Goal: Information Seeking & Learning: Learn about a topic

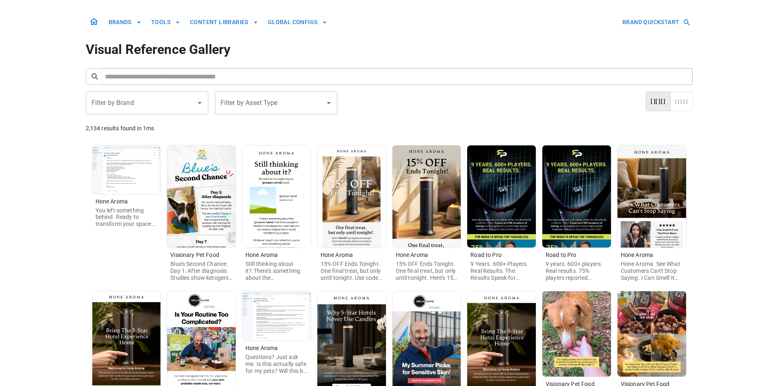
click at [151, 107] on input "Filter by Brand" at bounding box center [140, 103] width 103 height 16
click at [165, 125] on li "Visionary Pet Food" at bounding box center [147, 125] width 123 height 15
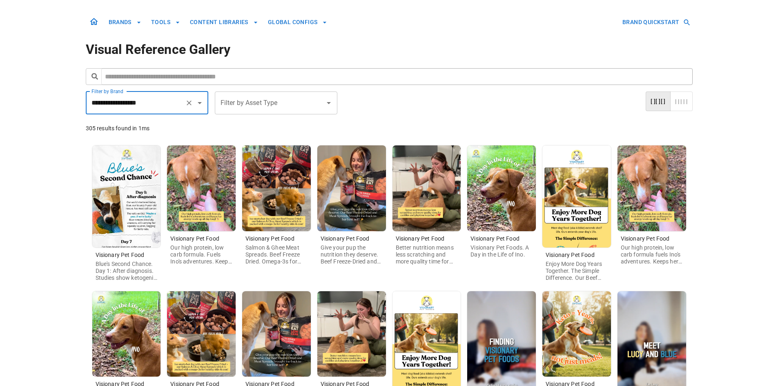
type input "**********"
click at [578, 220] on img at bounding box center [576, 196] width 69 height 102
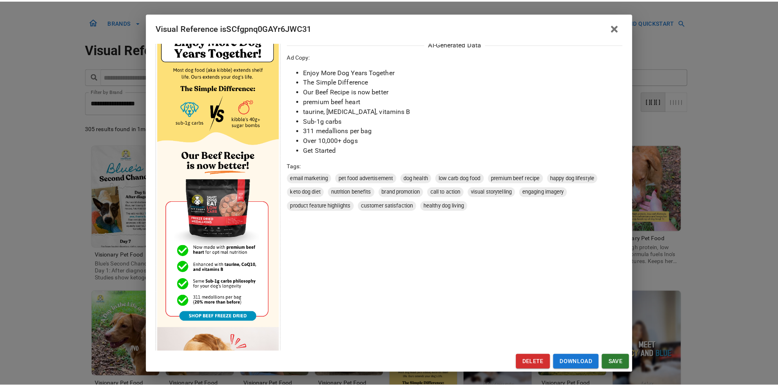
scroll to position [163, 0]
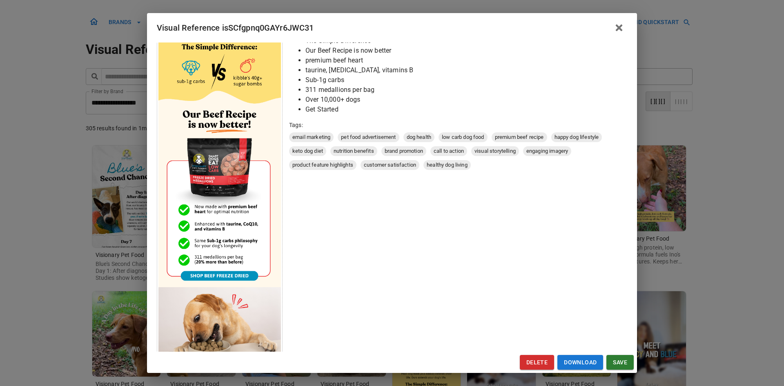
click at [76, 294] on div "Visual Reference isSCfgpnq0GAYr6JWC31 Brand: Visionary Pet Food Custom Info Not…" at bounding box center [392, 193] width 784 height 386
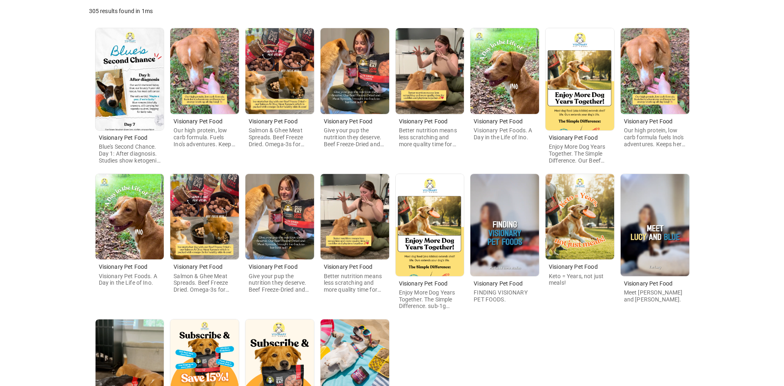
scroll to position [123, 0]
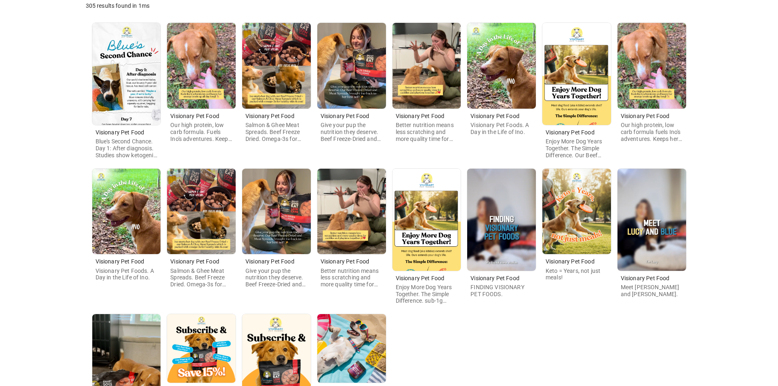
click at [423, 229] on img at bounding box center [426, 220] width 69 height 102
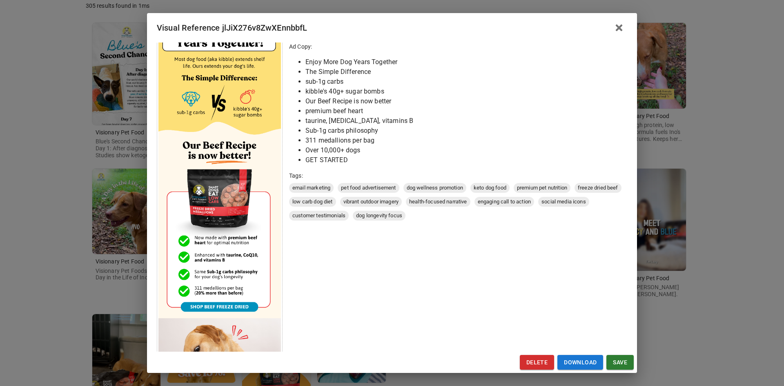
scroll to position [204, 0]
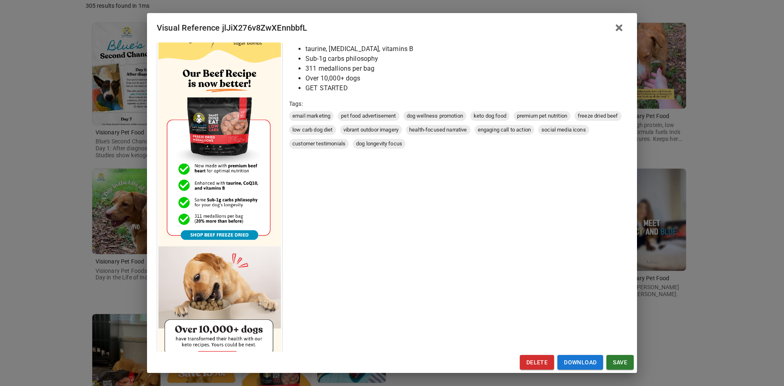
click at [60, 308] on div "Visual Reference jlJiX276v8ZwXEnnbbfL Brand: Visionary Pet Food Custom Info Not…" at bounding box center [392, 193] width 784 height 386
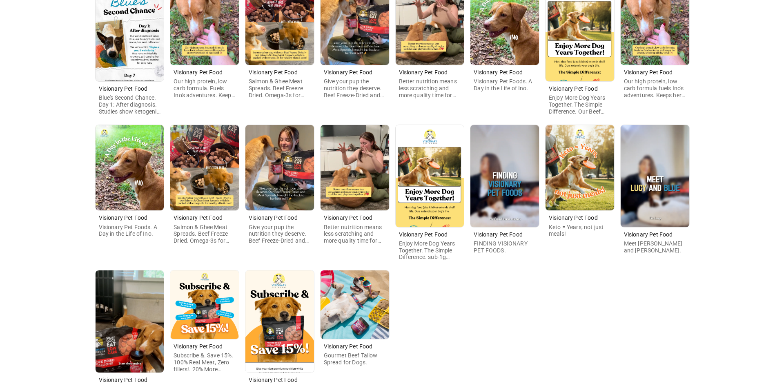
scroll to position [239, 0]
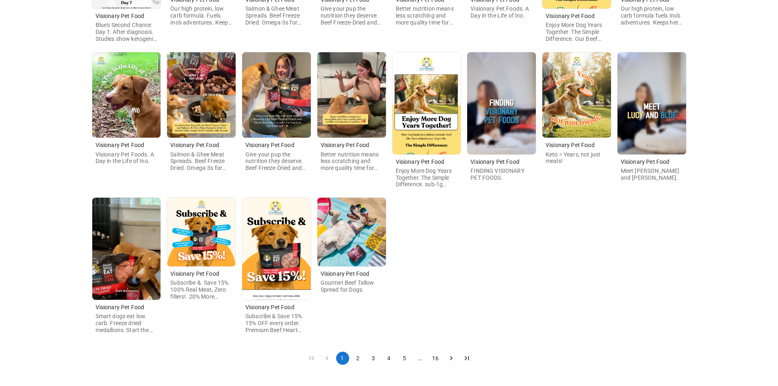
click at [283, 269] on img at bounding box center [276, 249] width 69 height 102
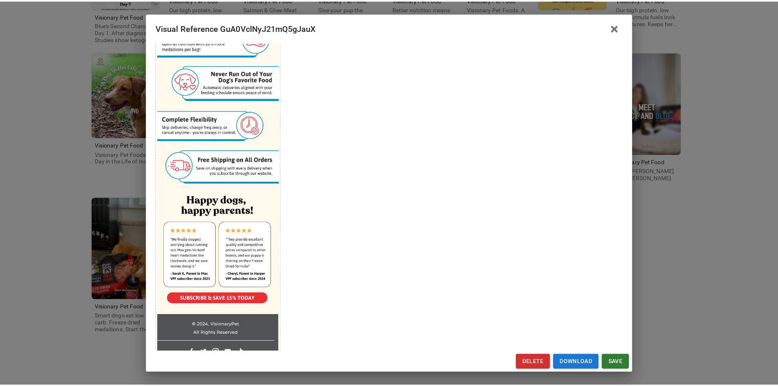
scroll to position [362, 0]
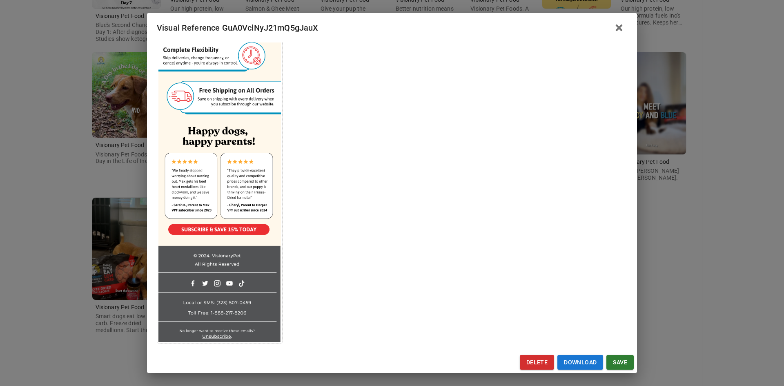
click at [37, 262] on div "Visual Reference GuA0VclNyJ21mQ5gJauX Brand: Visionary Pet Food Custom Info Not…" at bounding box center [392, 193] width 784 height 386
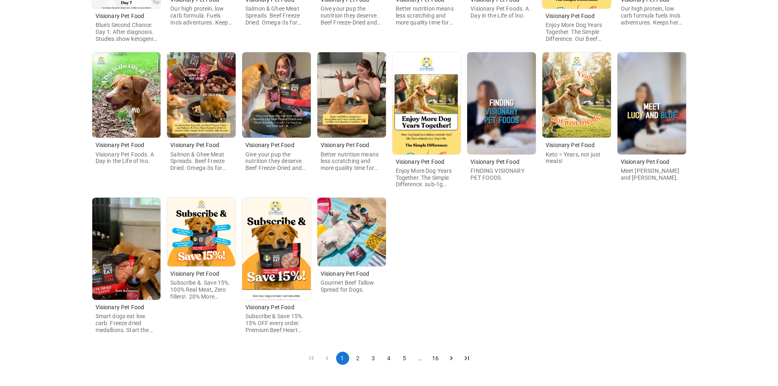
click at [361, 357] on button "2" at bounding box center [358, 358] width 13 height 13
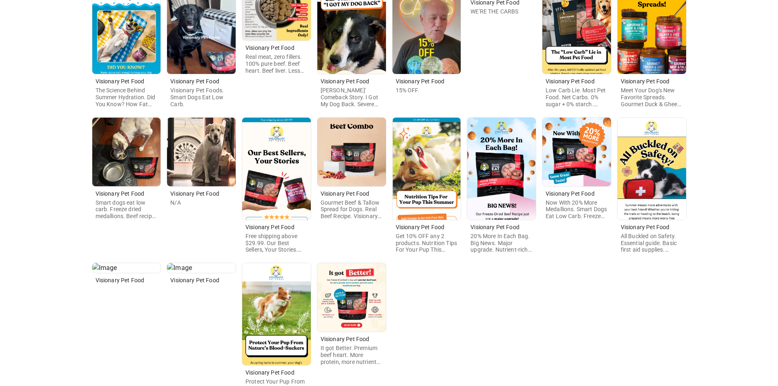
scroll to position [239, 0]
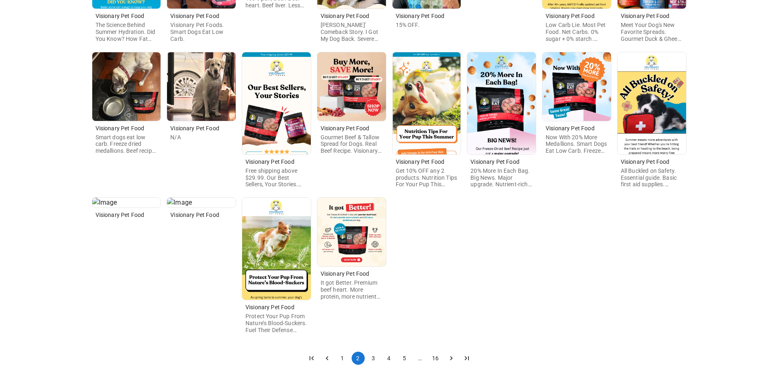
click at [377, 361] on button "3" at bounding box center [373, 358] width 13 height 13
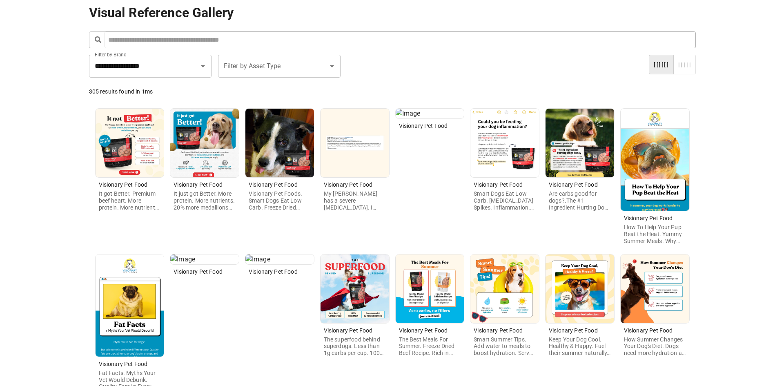
scroll to position [82, 0]
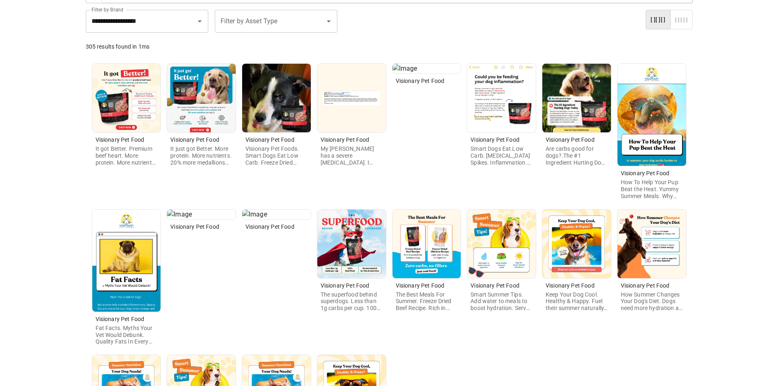
click at [651, 133] on img at bounding box center [652, 115] width 69 height 102
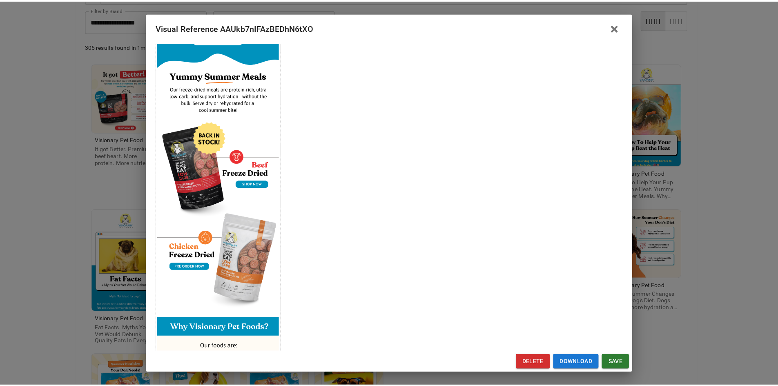
scroll to position [123, 0]
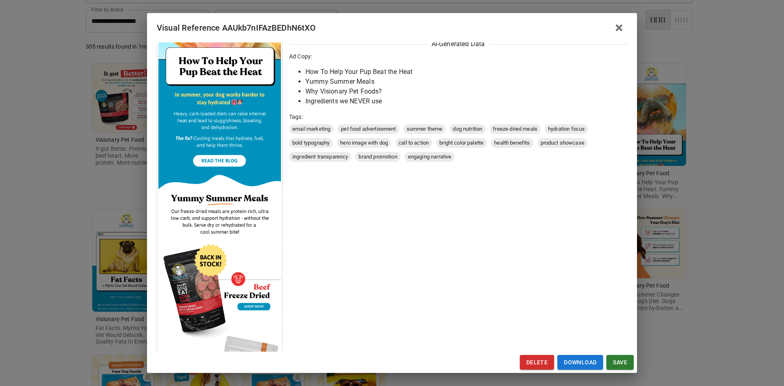
click at [80, 234] on div "Visual Reference AAUkb7nIFAzBEDhN6tXO Brand: Visionary Pet Food Custom Info Not…" at bounding box center [392, 193] width 784 height 386
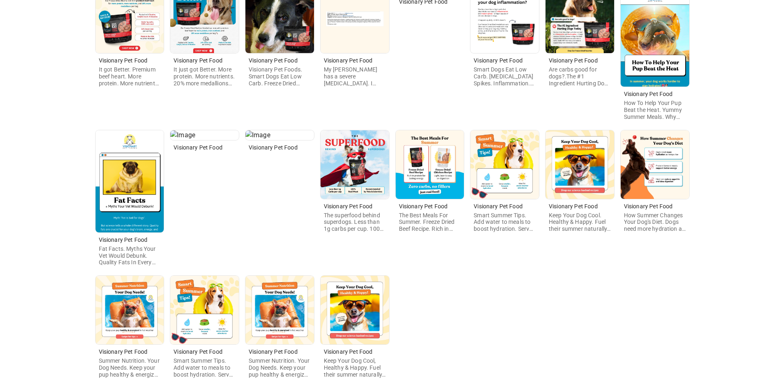
scroll to position [163, 0]
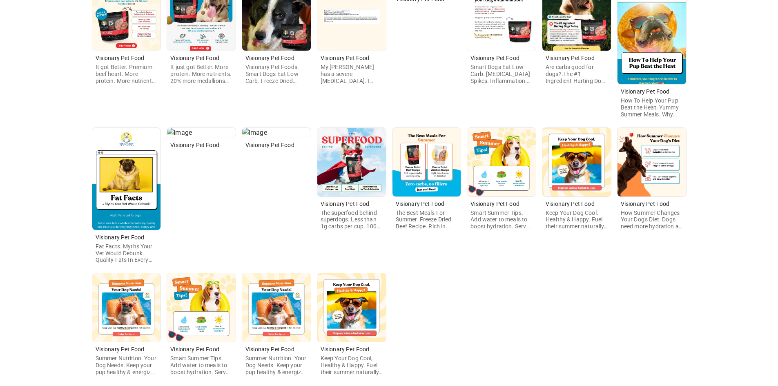
click at [129, 201] on img at bounding box center [126, 179] width 69 height 102
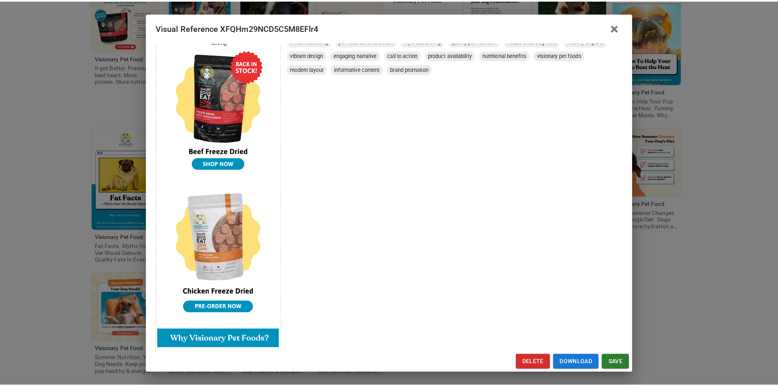
scroll to position [327, 0]
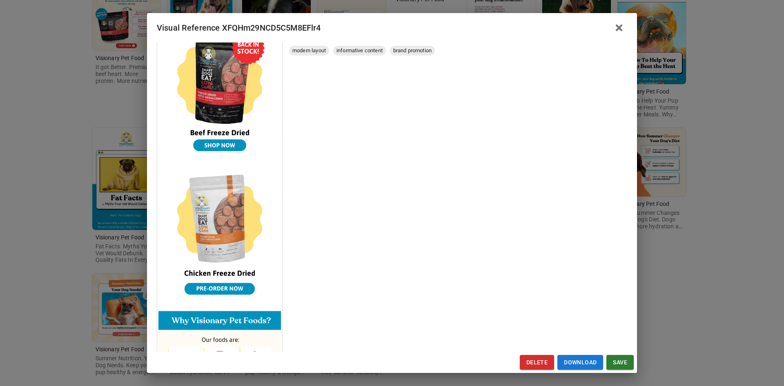
click at [43, 250] on div "Visual Reference XFQHm29NCD5C5M8EFlr4 Brand: Visionary Pet Food Custom Info Not…" at bounding box center [392, 193] width 784 height 386
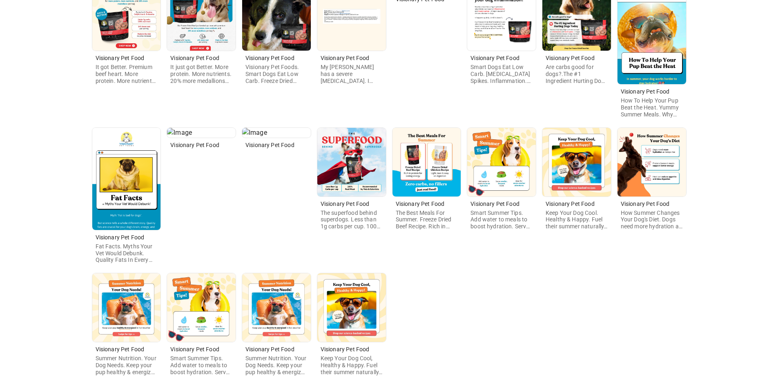
click at [445, 184] on img at bounding box center [426, 162] width 69 height 69
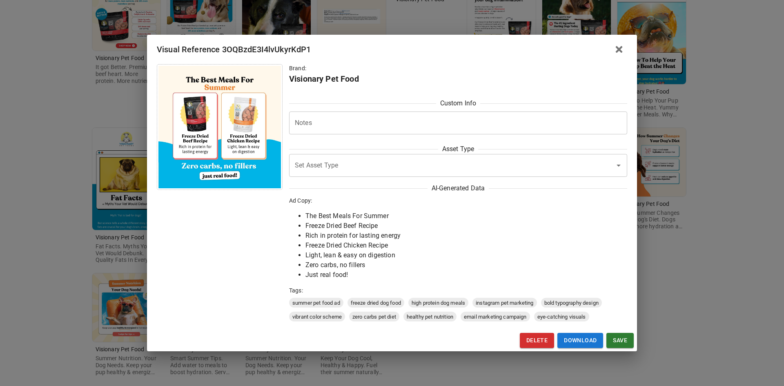
click at [49, 254] on div "Visual Reference 3OQBzdE3I4lvUkyrKdP1 Brand: Visionary Pet Food Custom Info Not…" at bounding box center [392, 193] width 784 height 386
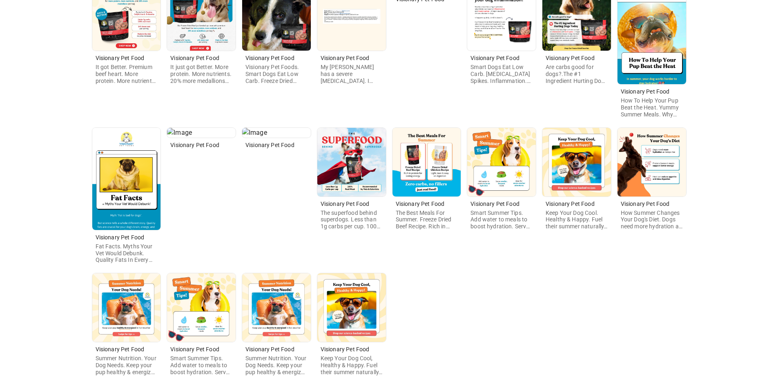
scroll to position [204, 0]
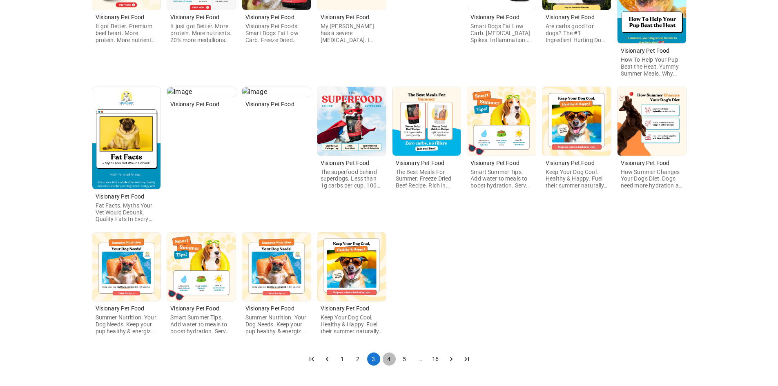
click at [388, 358] on button "4" at bounding box center [389, 358] width 13 height 13
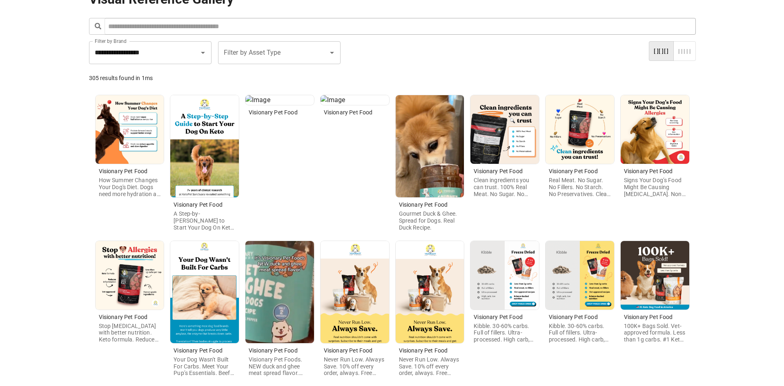
scroll to position [41, 0]
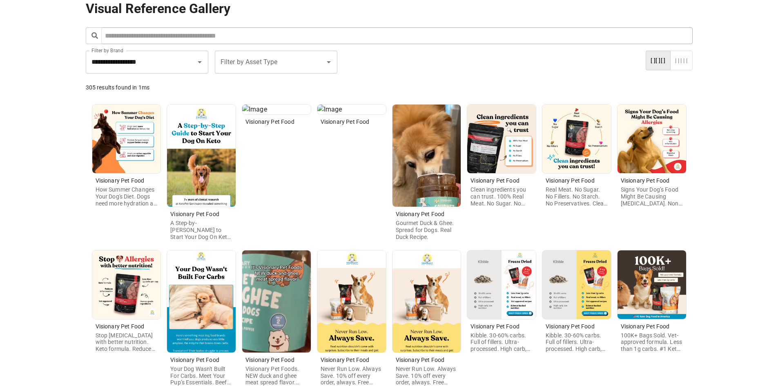
click at [220, 174] on img at bounding box center [201, 156] width 69 height 102
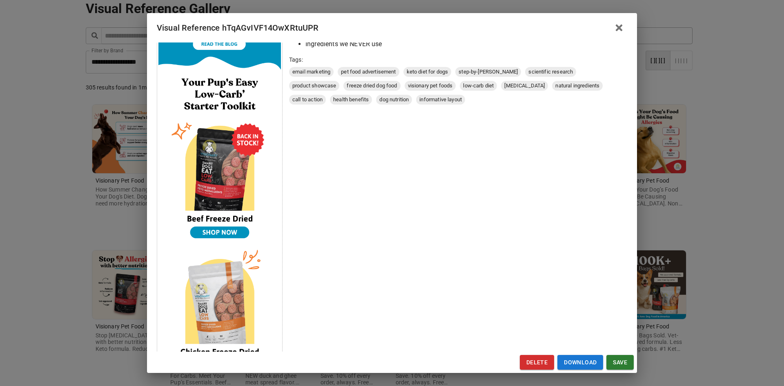
scroll to position [327, 0]
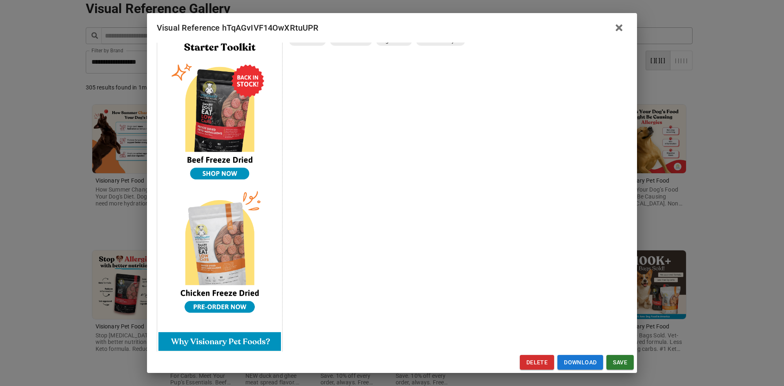
click at [83, 245] on div "Visual Reference hTqAGvIVF14OwXRtuUPR Brand: Visionary Pet Food Custom Info Not…" at bounding box center [392, 193] width 784 height 386
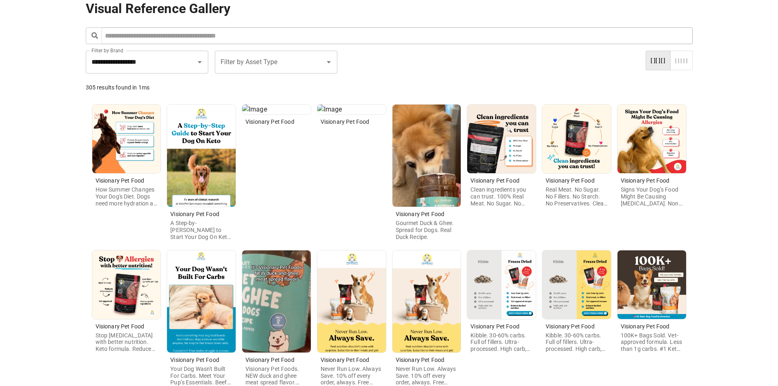
click at [216, 289] on img at bounding box center [201, 301] width 69 height 102
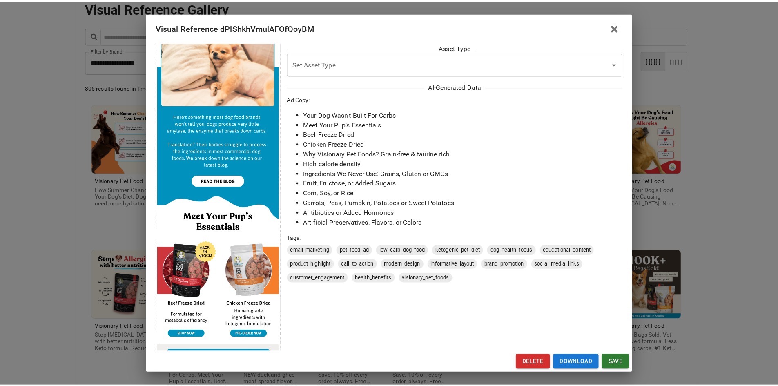
scroll to position [0, 0]
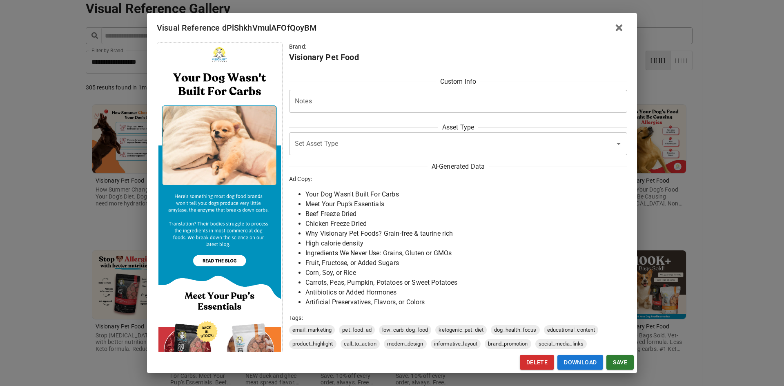
click at [74, 253] on div "Visual Reference dPlShkhVmulAFOfQoyBM Brand: Visionary Pet Food Custom Info Not…" at bounding box center [392, 193] width 784 height 386
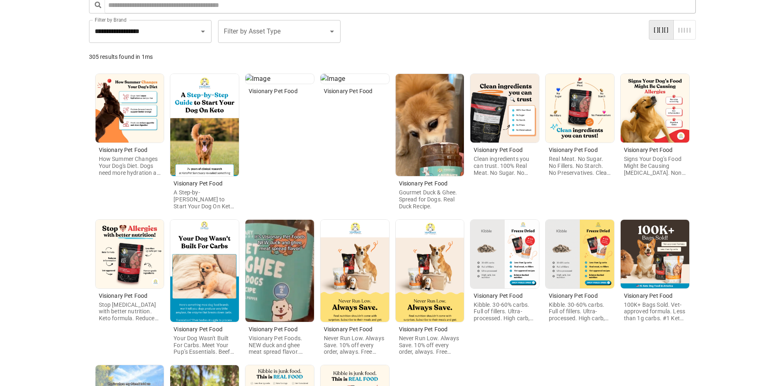
scroll to position [82, 0]
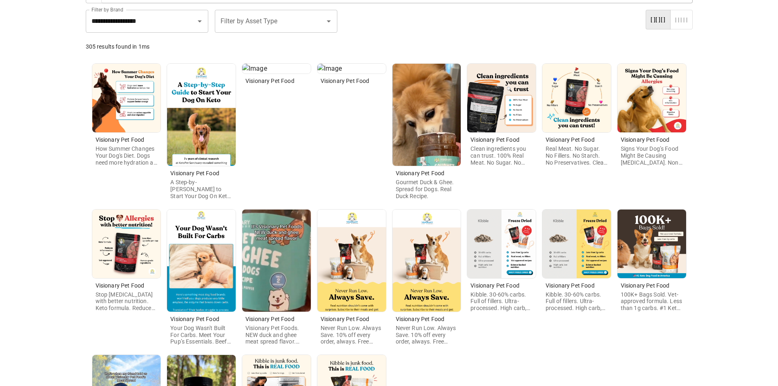
click at [345, 291] on img at bounding box center [351, 261] width 69 height 102
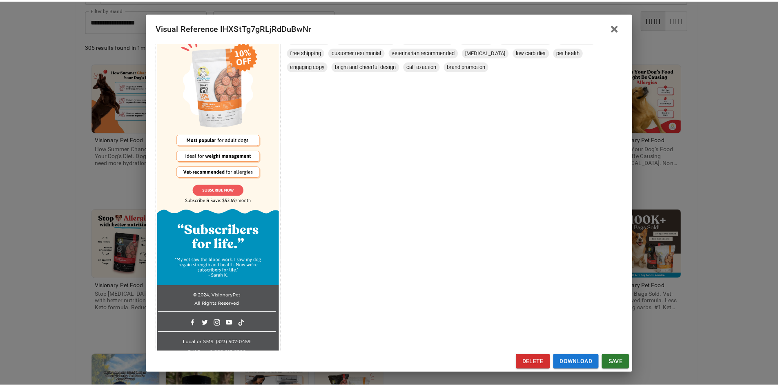
scroll to position [327, 0]
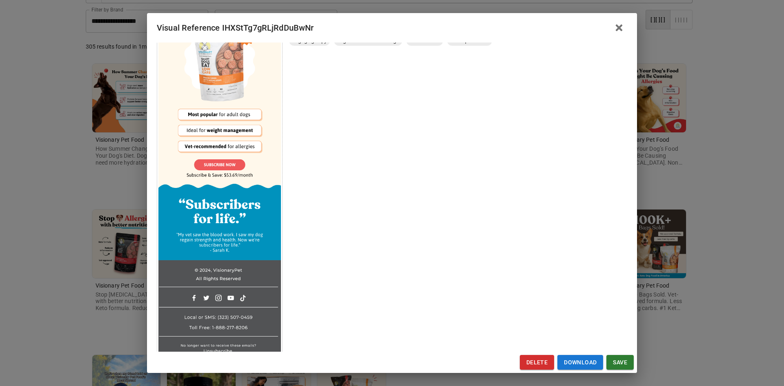
click at [68, 267] on div "Visual Reference IHXStTg7gRLjRdDuBwNr Brand: Visionary Pet Food Custom Info Not…" at bounding box center [392, 193] width 784 height 386
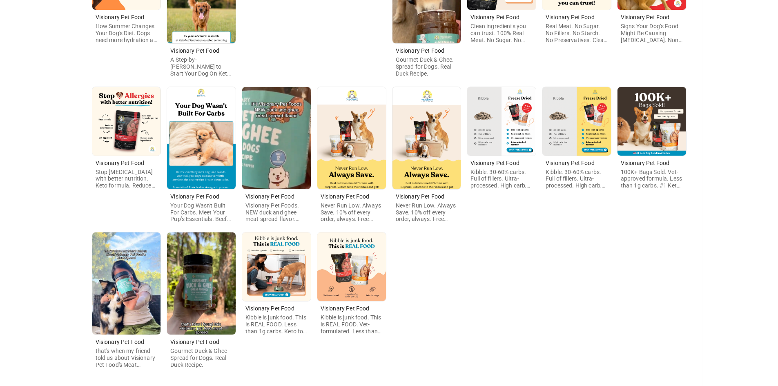
scroll to position [239, 0]
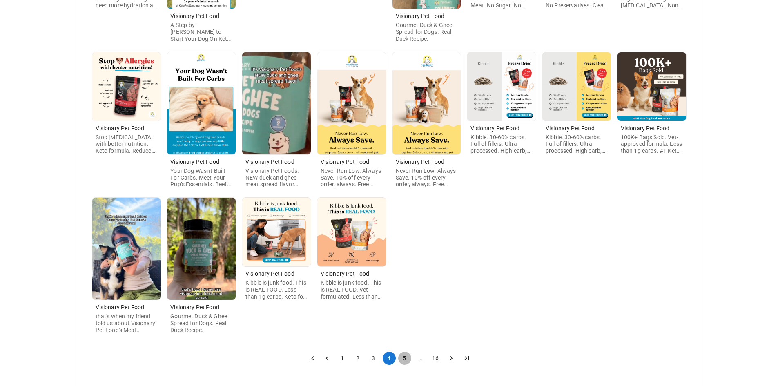
click at [401, 357] on button "5" at bounding box center [404, 358] width 13 height 13
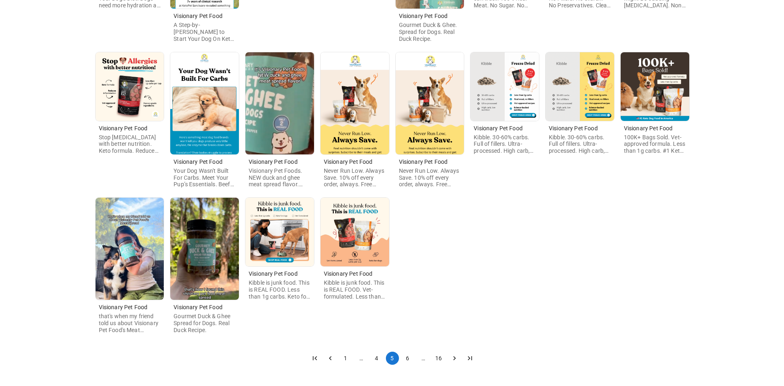
scroll to position [0, 0]
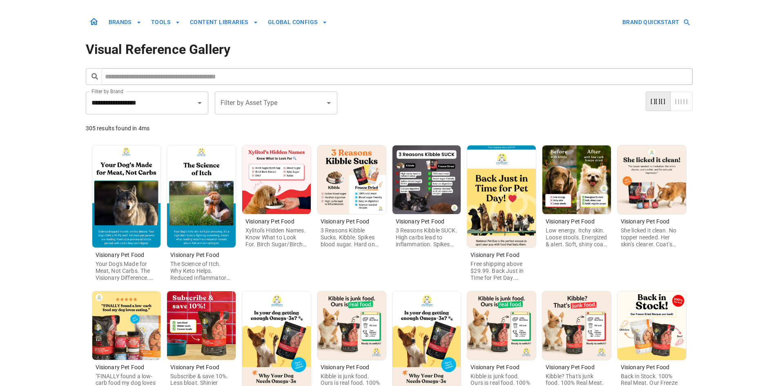
click at [110, 222] on img at bounding box center [126, 196] width 69 height 102
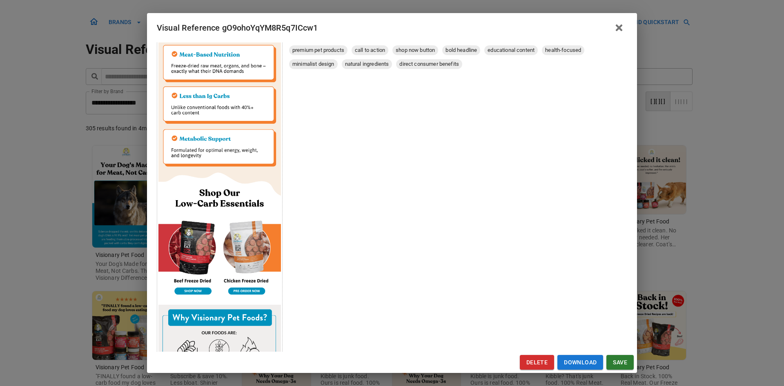
scroll to position [327, 0]
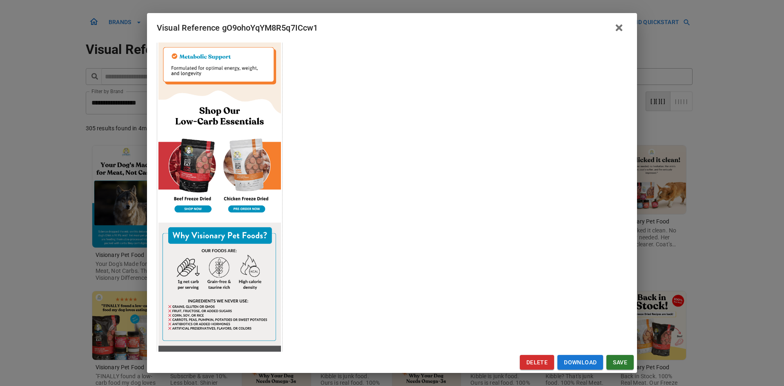
click at [32, 256] on div "Visual Reference gO9ohoYqYM8R5q7ICcw1 Brand: Visionary Pet Food Custom Info Not…" at bounding box center [392, 193] width 784 height 386
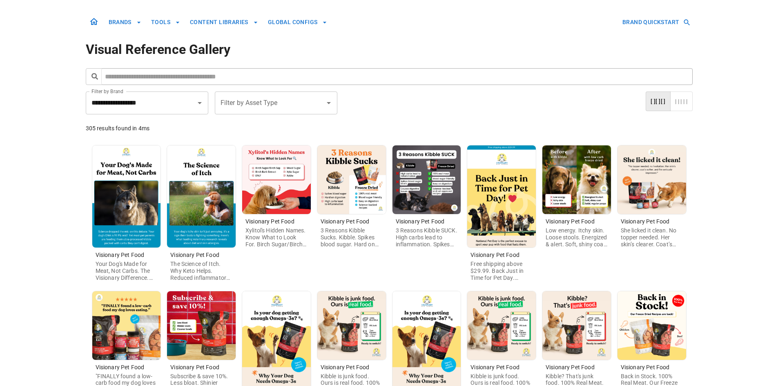
click at [216, 225] on img at bounding box center [201, 196] width 69 height 102
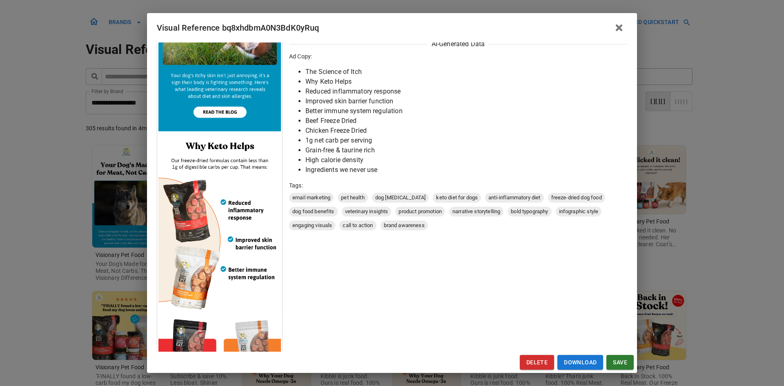
scroll to position [245, 0]
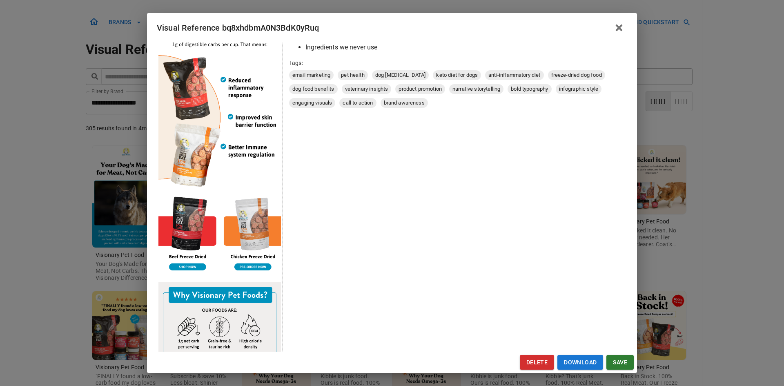
click at [21, 243] on div "Visual Reference bq8xhdbmA0N3BdK0yRuq Brand: Visionary Pet Food Custom Info Not…" at bounding box center [392, 193] width 784 height 386
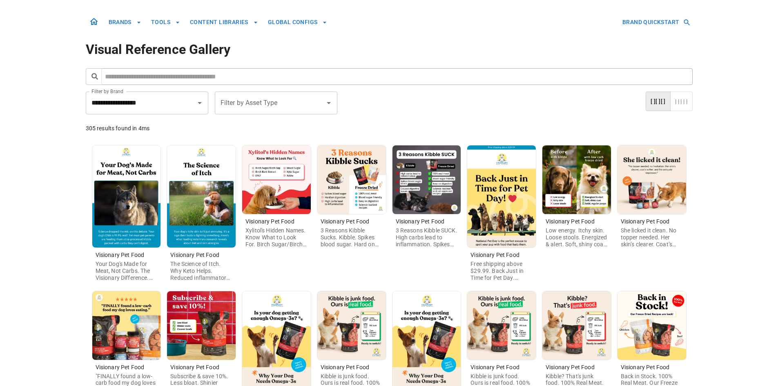
click at [515, 213] on img at bounding box center [501, 196] width 69 height 102
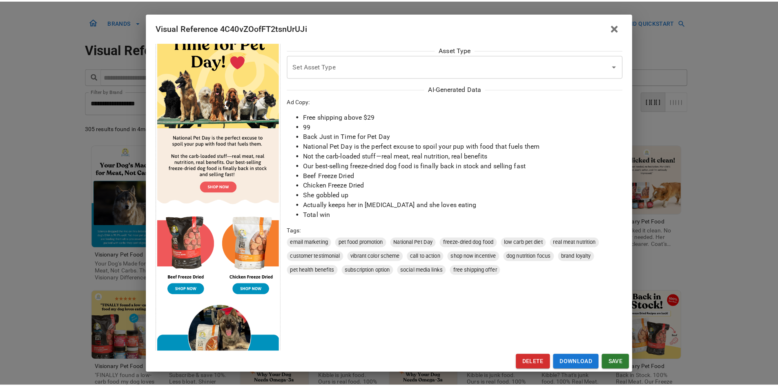
scroll to position [123, 0]
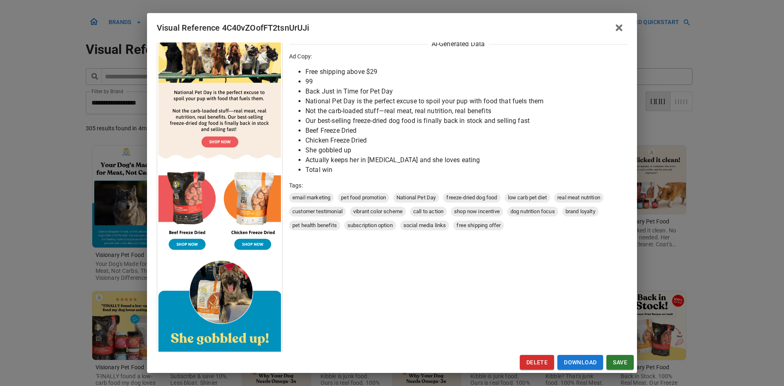
click at [64, 249] on div "Visual Reference 4C40vZOofFT2tsnUrUJi Brand: Visionary Pet Food Custom Info Not…" at bounding box center [392, 193] width 784 height 386
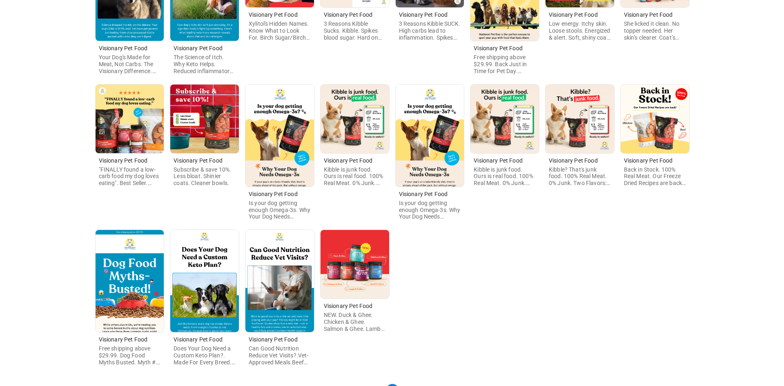
scroll to position [239, 0]
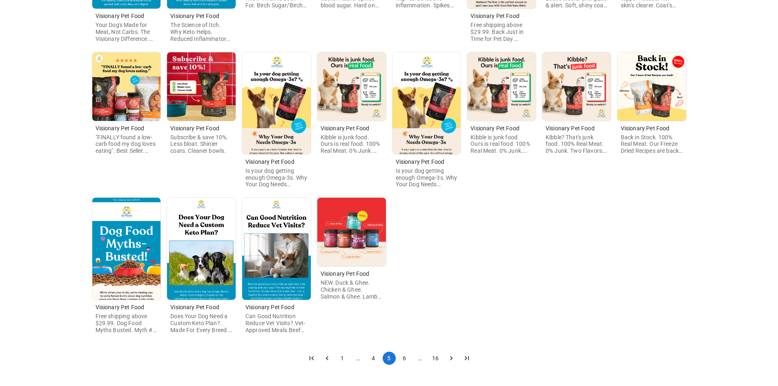
click at [139, 252] on img at bounding box center [126, 249] width 69 height 102
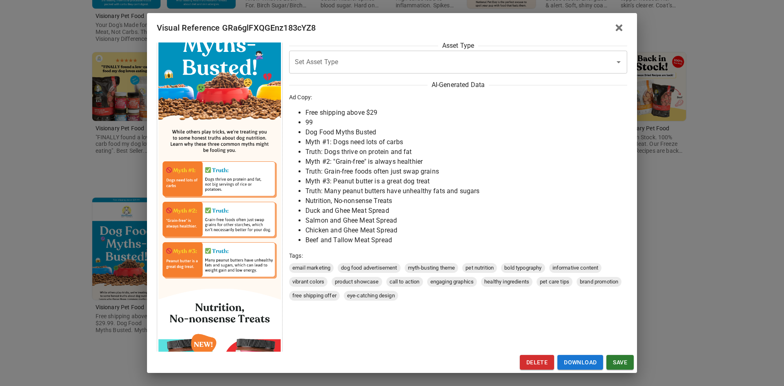
scroll to position [204, 0]
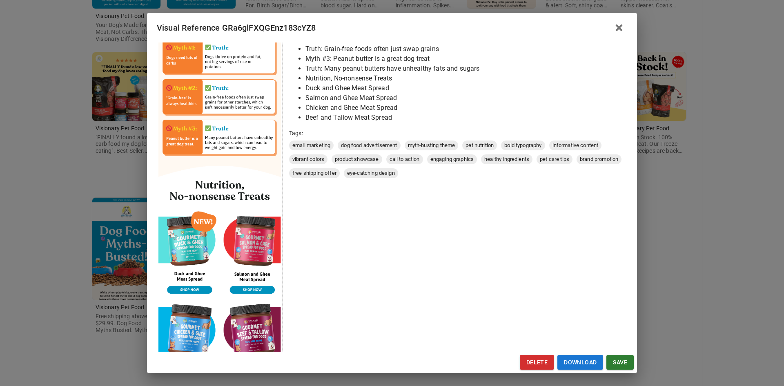
click at [63, 292] on div "Visual Reference GRa6glFXQGEnz183cYZ8 Brand: Visionary Pet Food Custom Info Not…" at bounding box center [392, 193] width 784 height 386
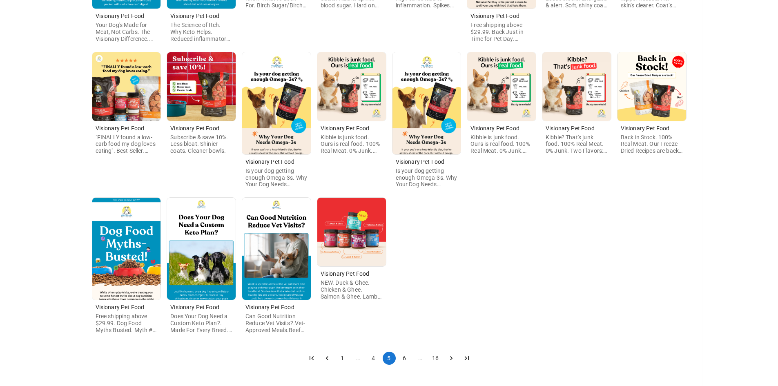
click at [189, 281] on img at bounding box center [201, 249] width 69 height 102
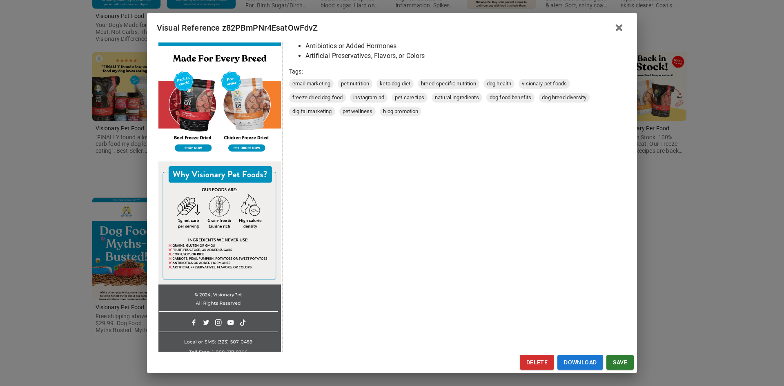
scroll to position [285, 0]
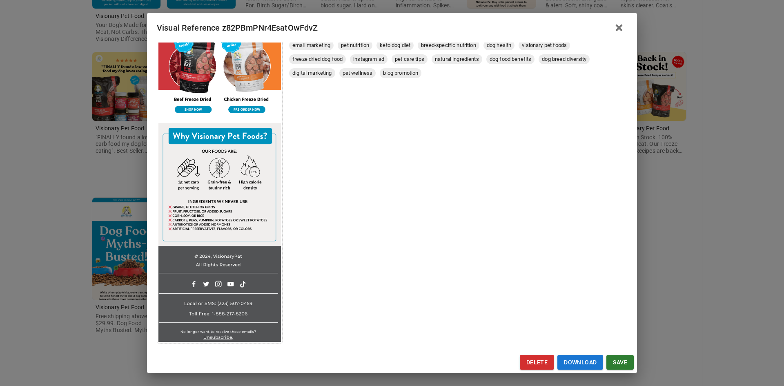
click at [59, 284] on div "Visual Reference z82PBmPNr4EsatOwFdvZ Brand: Visionary Pet Food Custom Info Not…" at bounding box center [392, 193] width 784 height 386
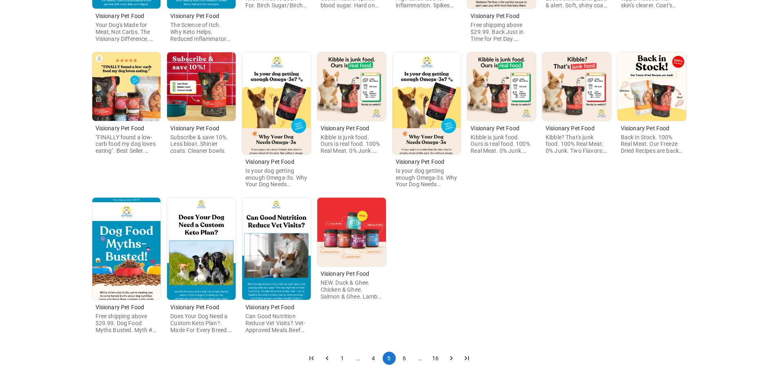
click at [267, 276] on img at bounding box center [276, 249] width 69 height 102
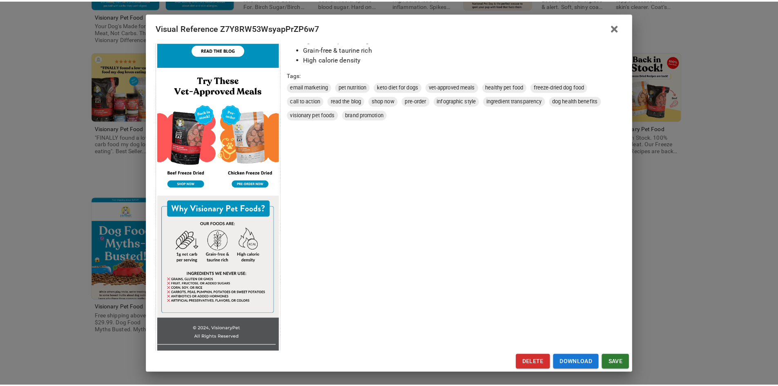
scroll to position [204, 0]
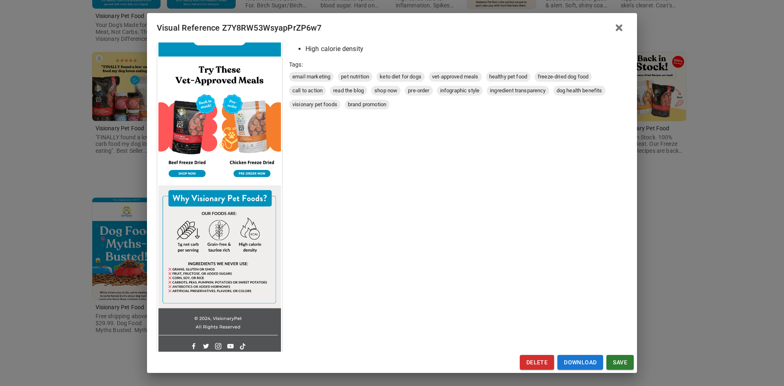
click at [44, 278] on div "Visual Reference Z7Y8RW53WsyapPrZP6w7 Brand: Visionary Pet Food Custom Info Not…" at bounding box center [392, 193] width 784 height 386
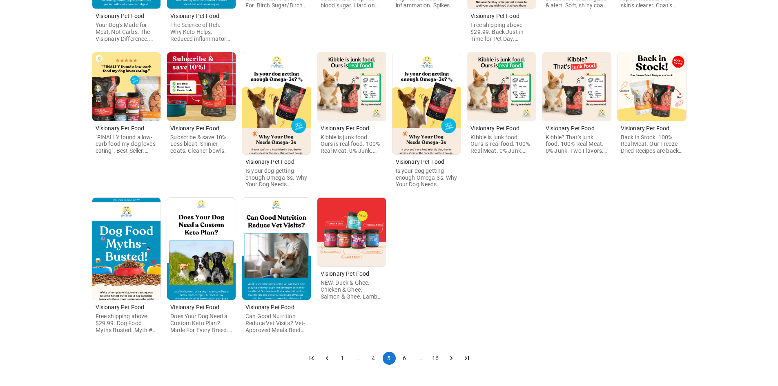
click at [408, 358] on button "6" at bounding box center [404, 358] width 13 height 13
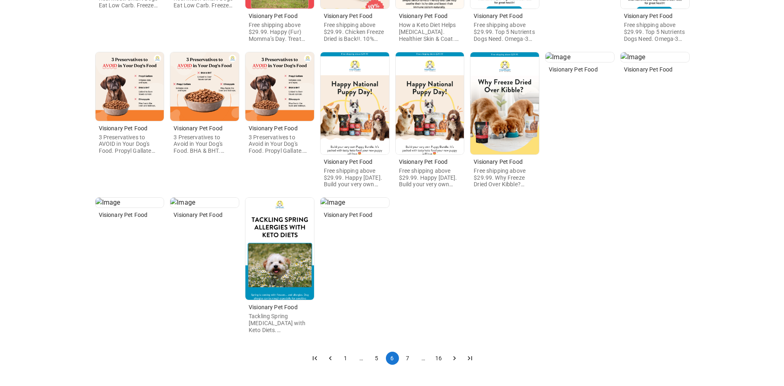
scroll to position [0, 0]
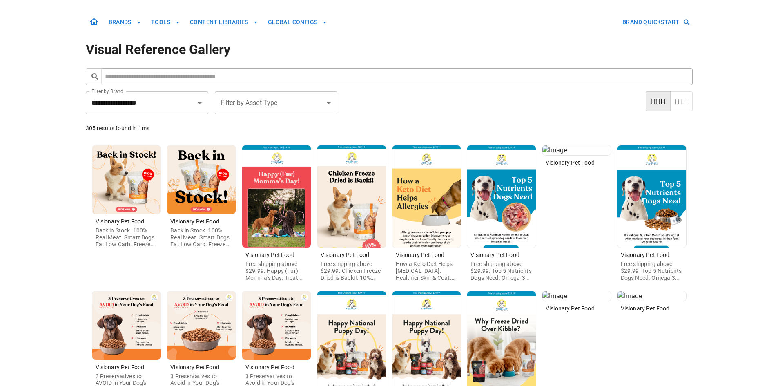
click at [292, 219] on img at bounding box center [276, 196] width 69 height 102
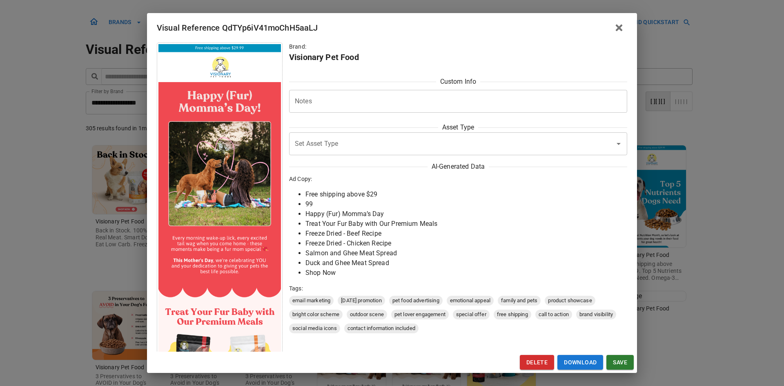
click at [71, 249] on div "Visual Reference QdTYp6iV41moChH5aaLJ Brand: Visionary Pet Food Custom Info Not…" at bounding box center [392, 193] width 784 height 386
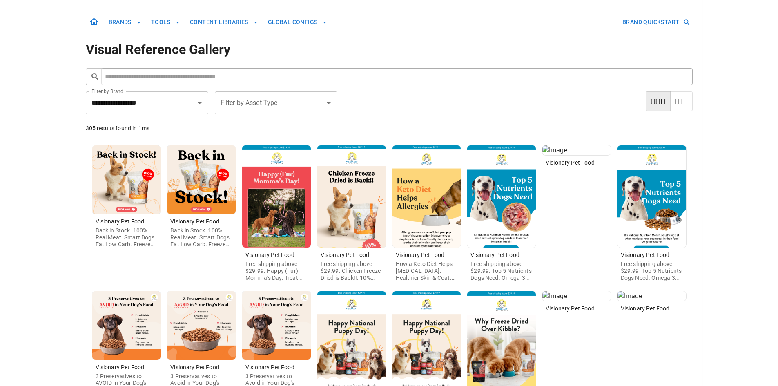
click at [380, 225] on img at bounding box center [351, 196] width 69 height 102
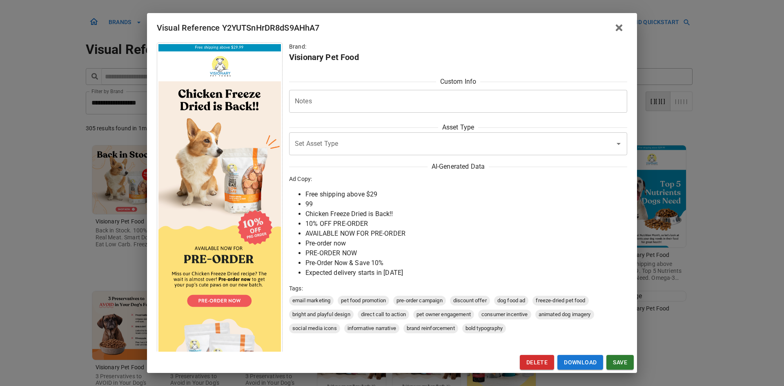
click at [78, 270] on div "Visual Reference Y2YUTSnHrDR8dS9AHhA7 Brand: Visionary Pet Food Custom Info Not…" at bounding box center [392, 193] width 784 height 386
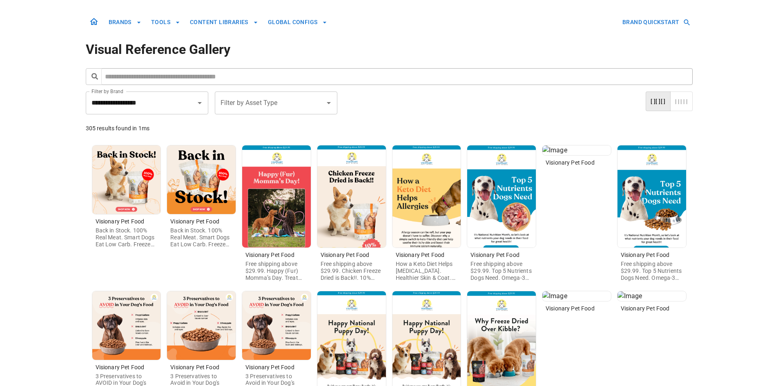
click at [422, 205] on img at bounding box center [426, 196] width 69 height 102
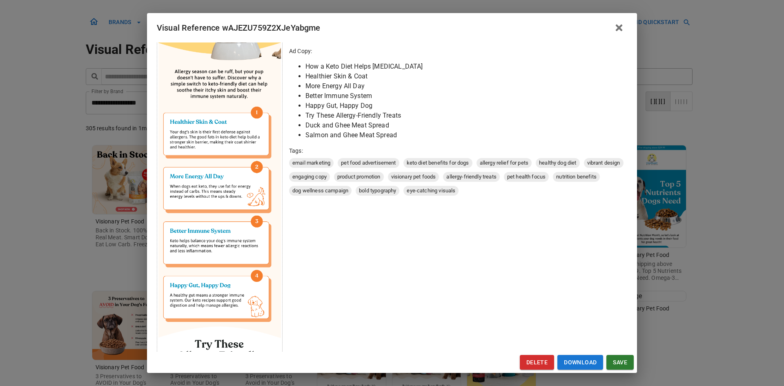
scroll to position [163, 0]
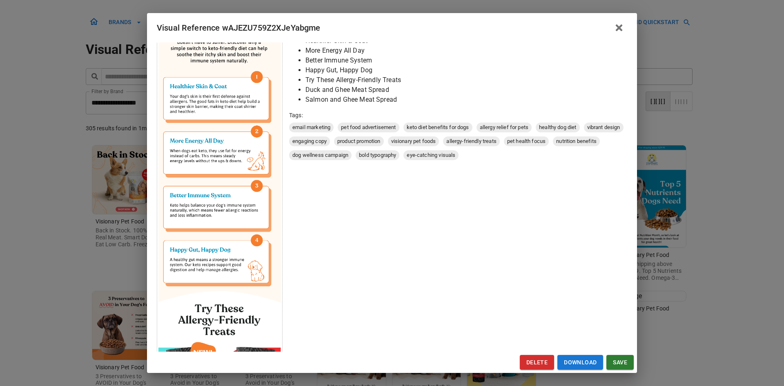
click at [78, 274] on div "Visual Reference wAJEZU759Z2XJeYabgme Brand: Visionary Pet Food Custom Info Not…" at bounding box center [392, 193] width 784 height 386
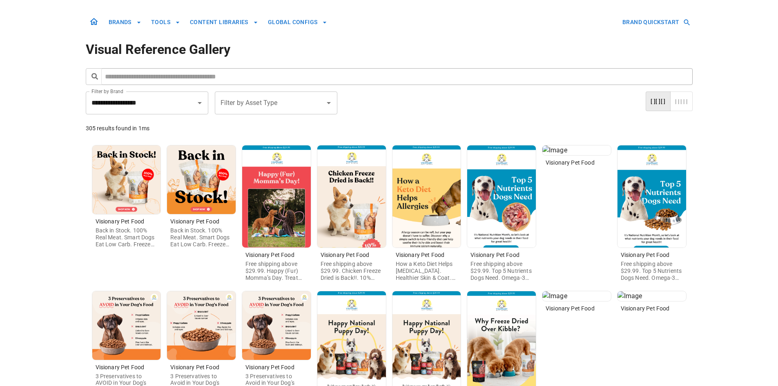
click at [479, 231] on img at bounding box center [501, 196] width 69 height 102
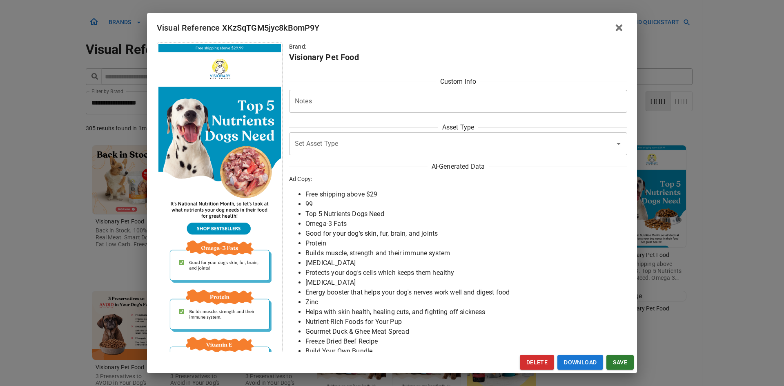
scroll to position [123, 0]
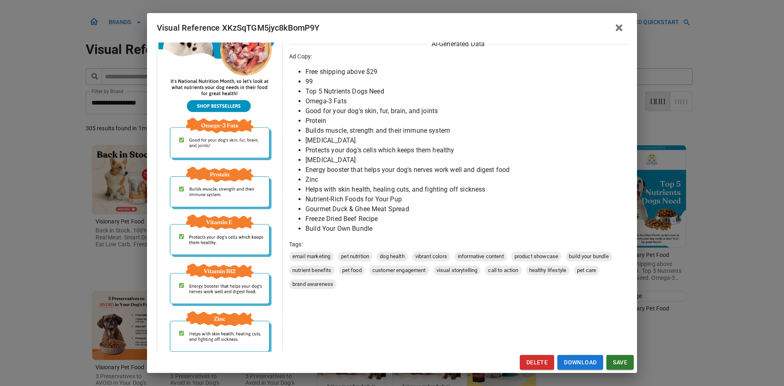
click at [68, 299] on div "Visual Reference XKzSqTGM5jyc8kBomP9Y Brand: Visionary Pet Food Custom Info Not…" at bounding box center [392, 193] width 784 height 386
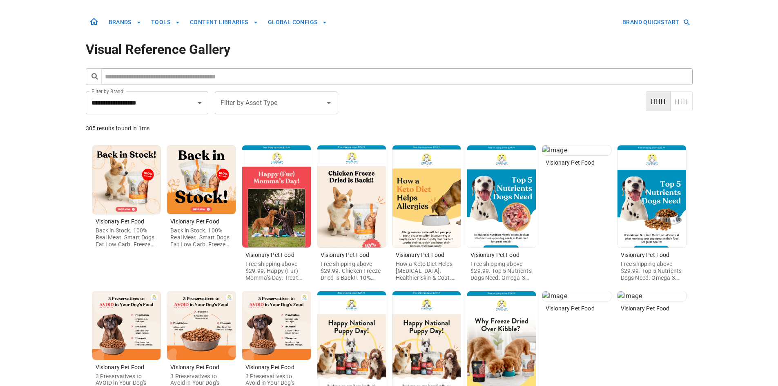
click at [642, 198] on img at bounding box center [652, 196] width 69 height 102
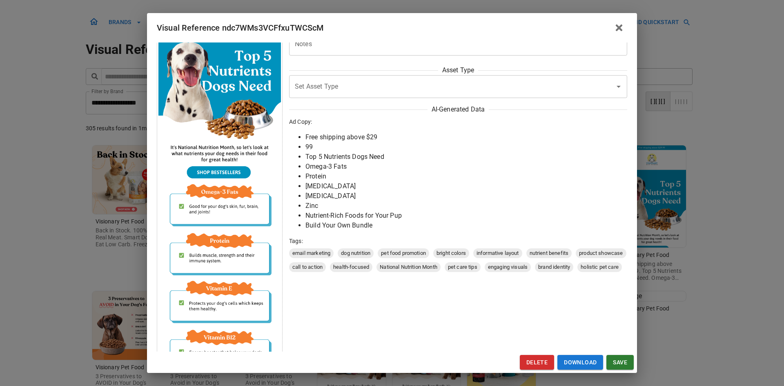
scroll to position [204, 0]
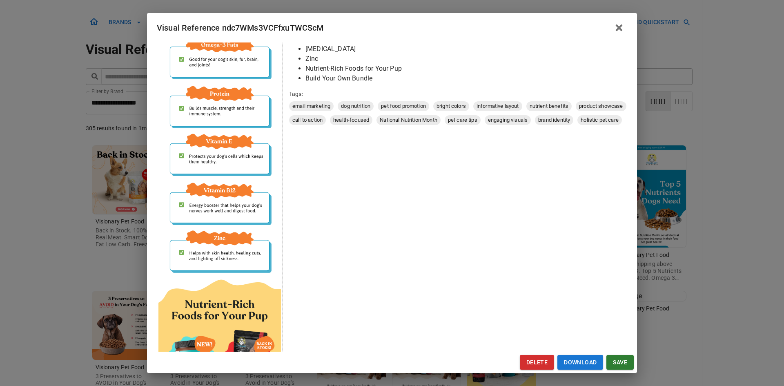
click at [55, 239] on div "Visual Reference ndc7WMs3VCFfxuTWCScM Brand: Visionary Pet Food Custom Info Not…" at bounding box center [392, 193] width 784 height 386
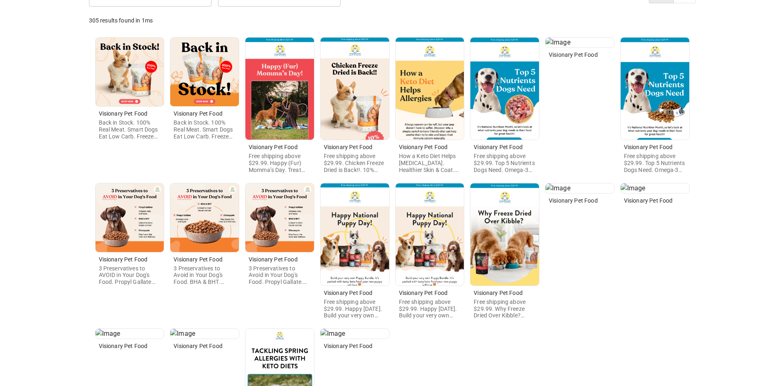
scroll to position [239, 0]
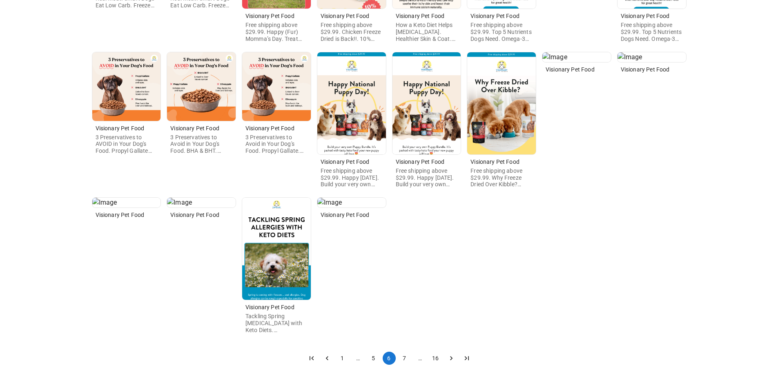
click at [487, 118] on img at bounding box center [501, 103] width 69 height 102
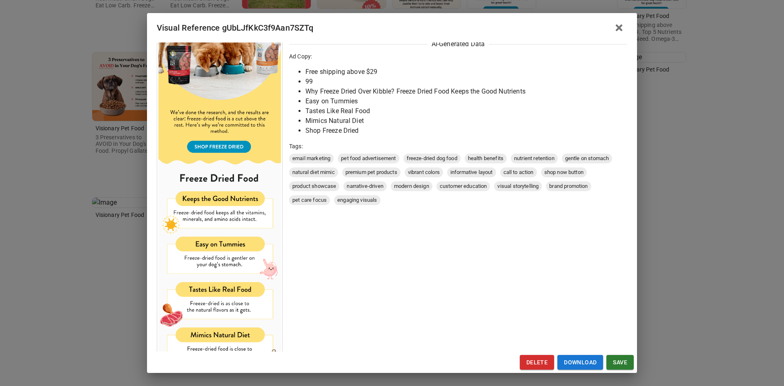
scroll to position [204, 0]
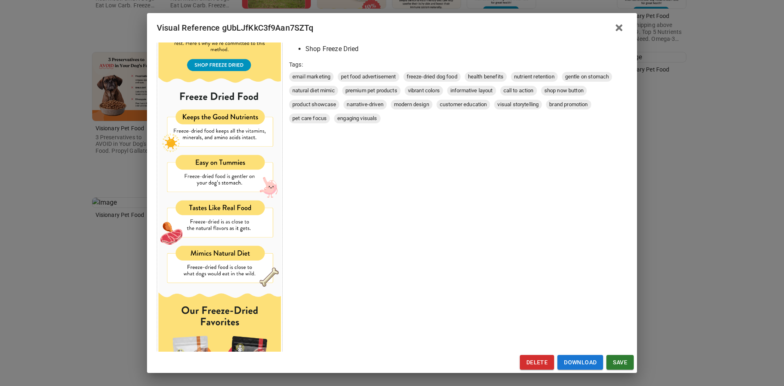
click at [98, 232] on div "Visual Reference gUbLJfKkC3f9Aan7SZTq Brand: Visionary Pet Food Custom Info Not…" at bounding box center [392, 193] width 784 height 386
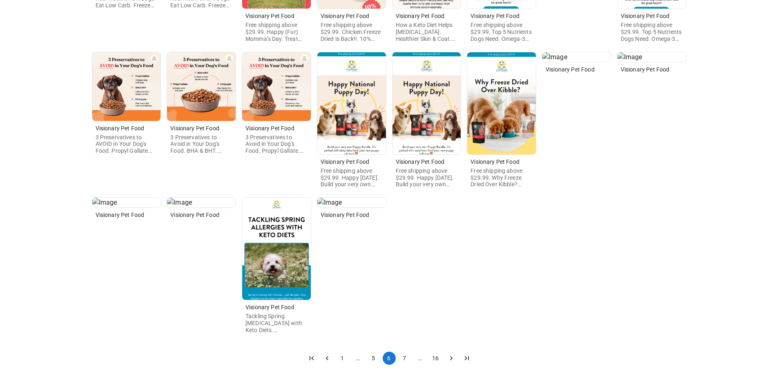
click at [262, 265] on img at bounding box center [276, 249] width 69 height 102
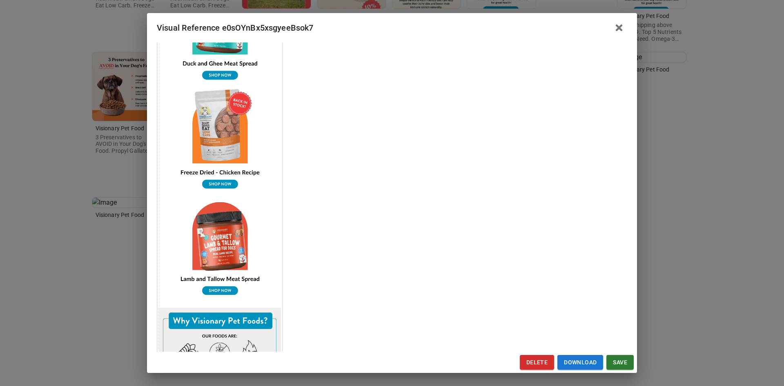
scroll to position [368, 0]
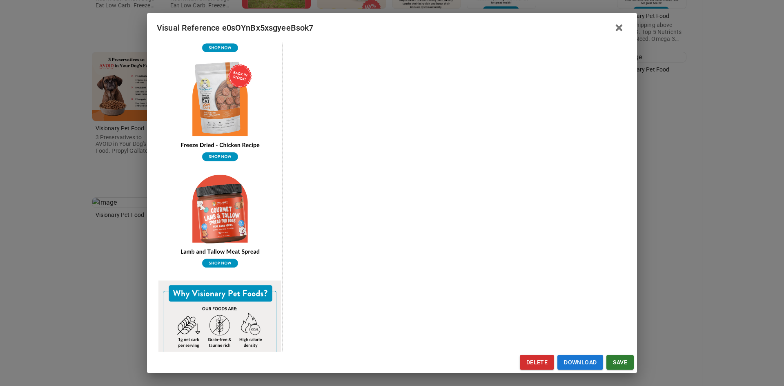
click at [107, 252] on div "Visual Reference e0sOYnBx5xsgyeeBsok7 Brand: Visionary Pet Food Custom Info Not…" at bounding box center [392, 193] width 784 height 386
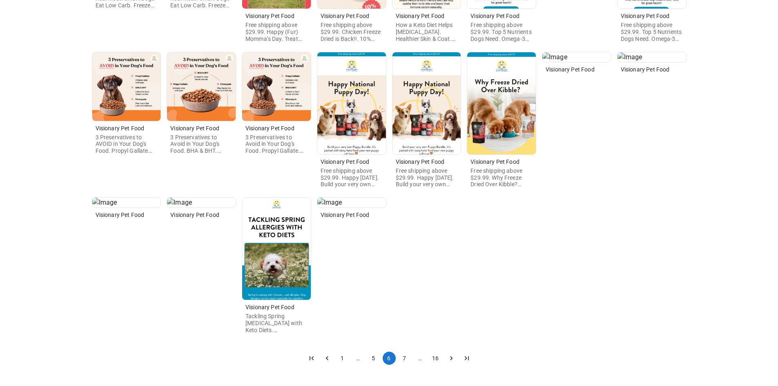
click at [288, 240] on img at bounding box center [276, 249] width 69 height 102
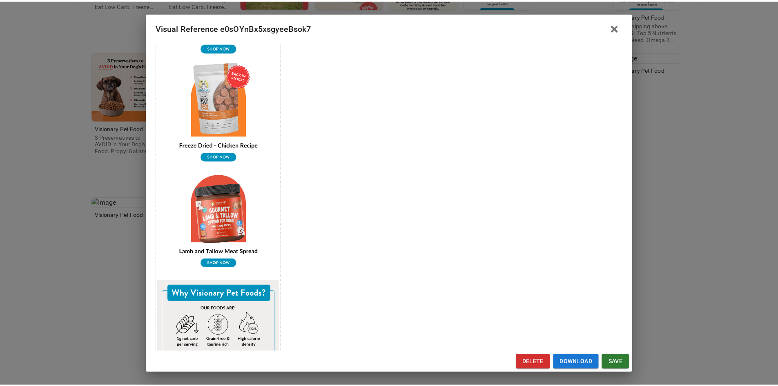
scroll to position [490, 0]
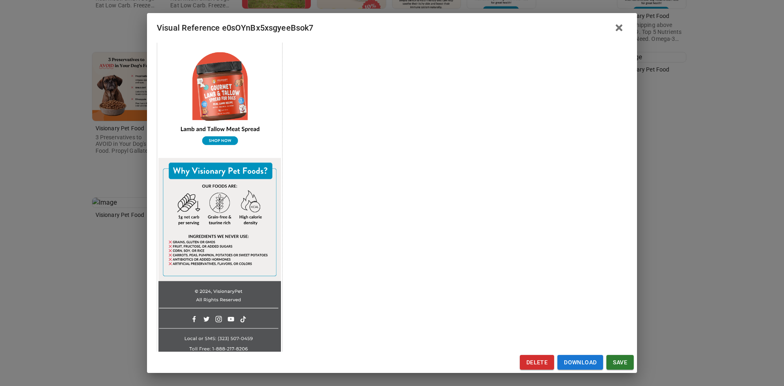
click at [127, 252] on div "Visual Reference e0sOYnBx5xsgyeeBsok7 Brand: Visionary Pet Food Custom Info Not…" at bounding box center [392, 193] width 784 height 386
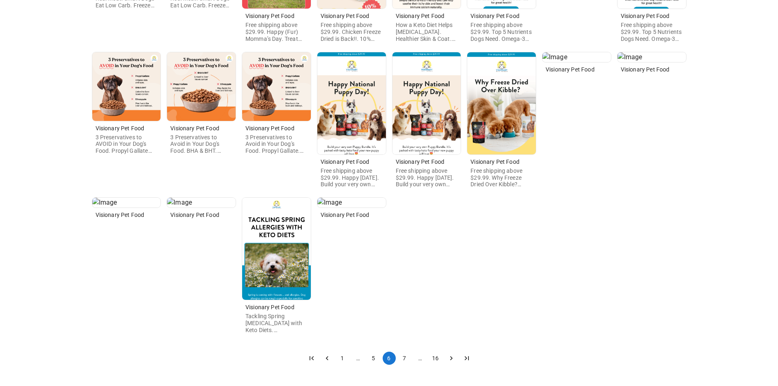
click at [404, 357] on button "7" at bounding box center [404, 358] width 13 height 13
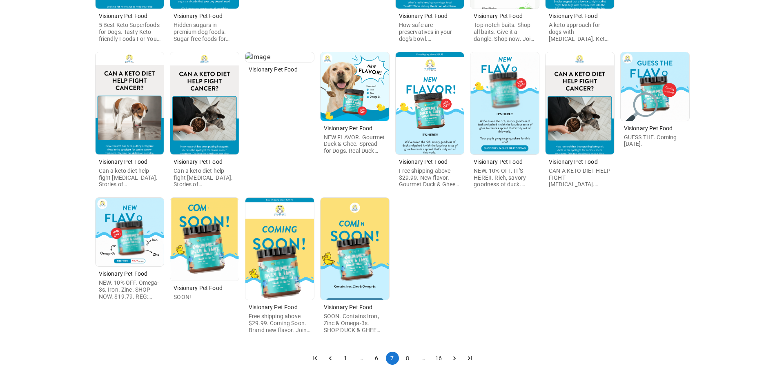
scroll to position [0, 0]
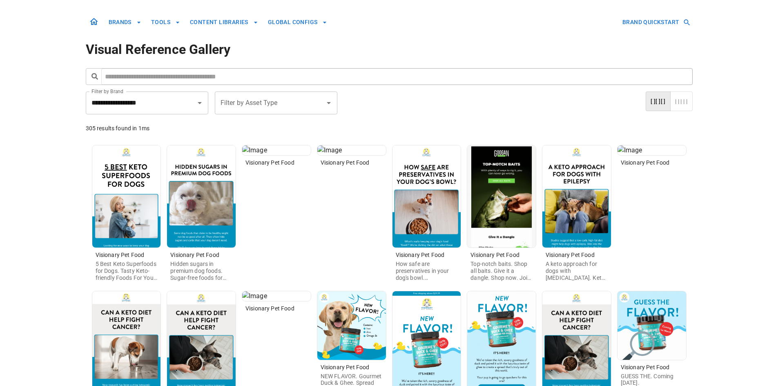
click at [143, 220] on img at bounding box center [126, 196] width 69 height 102
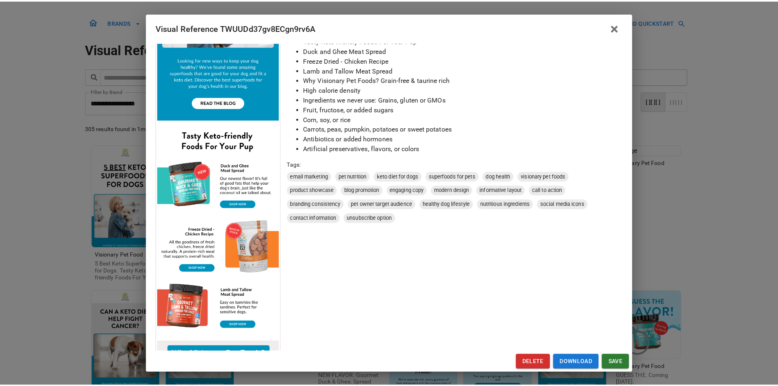
scroll to position [327, 0]
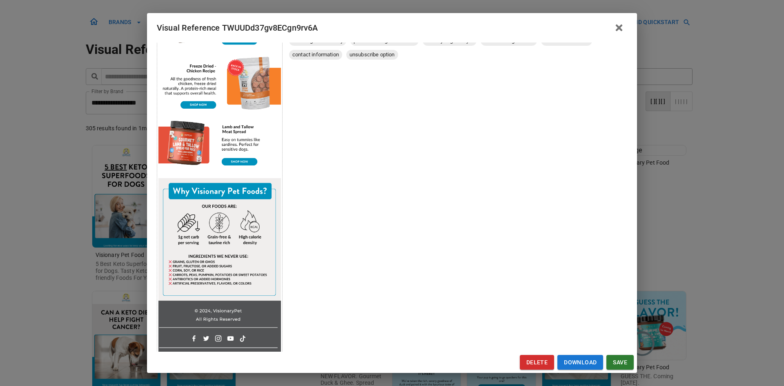
click at [40, 241] on div "Visual Reference TWUUDd37gv8ECgn9rv6A Brand: Visionary Pet Food Custom Info Not…" at bounding box center [392, 193] width 784 height 386
